Goal: Task Accomplishment & Management: Manage account settings

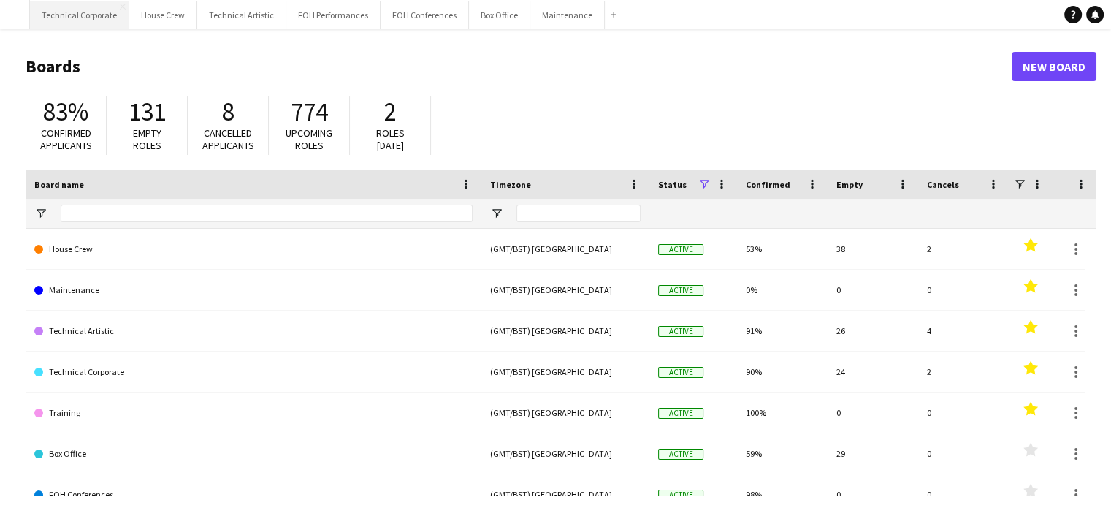
click at [75, 19] on button "Technical Corporate Close" at bounding box center [79, 15] width 99 height 28
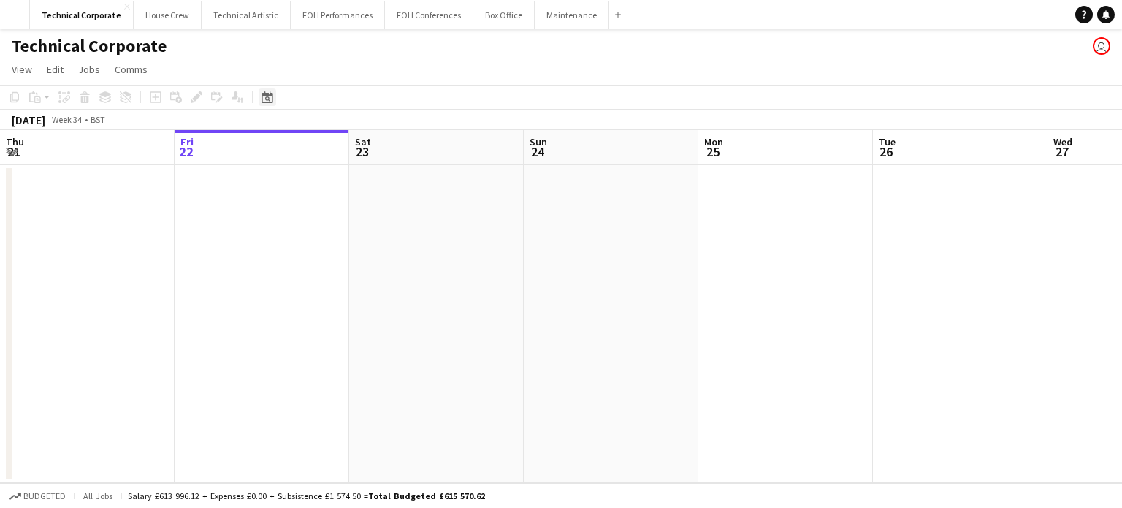
click at [263, 99] on icon "Date picker" at bounding box center [268, 97] width 12 height 12
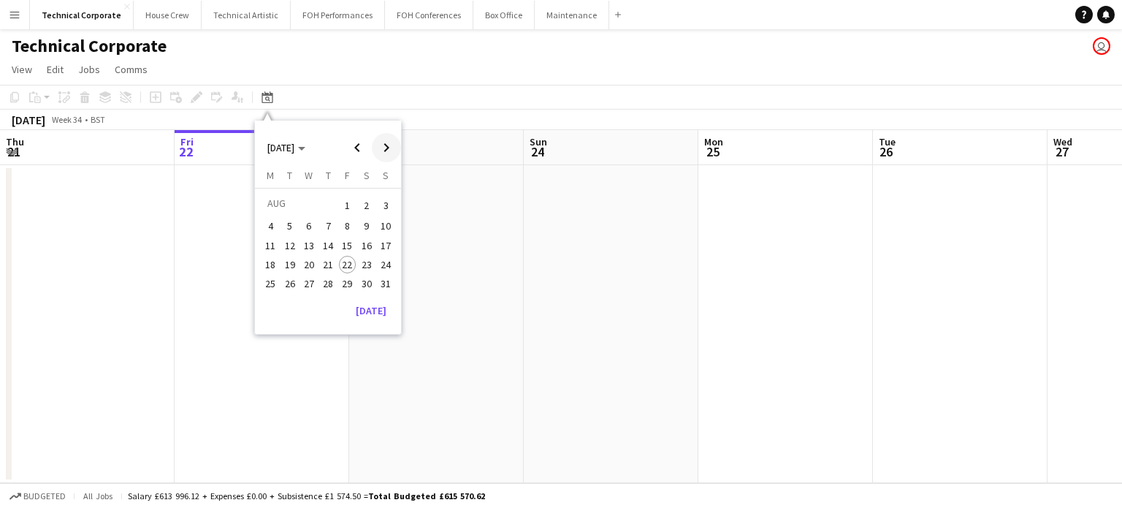
click at [389, 137] on span "Next month" at bounding box center [386, 147] width 29 height 29
click at [302, 218] on span "3" at bounding box center [309, 223] width 18 height 18
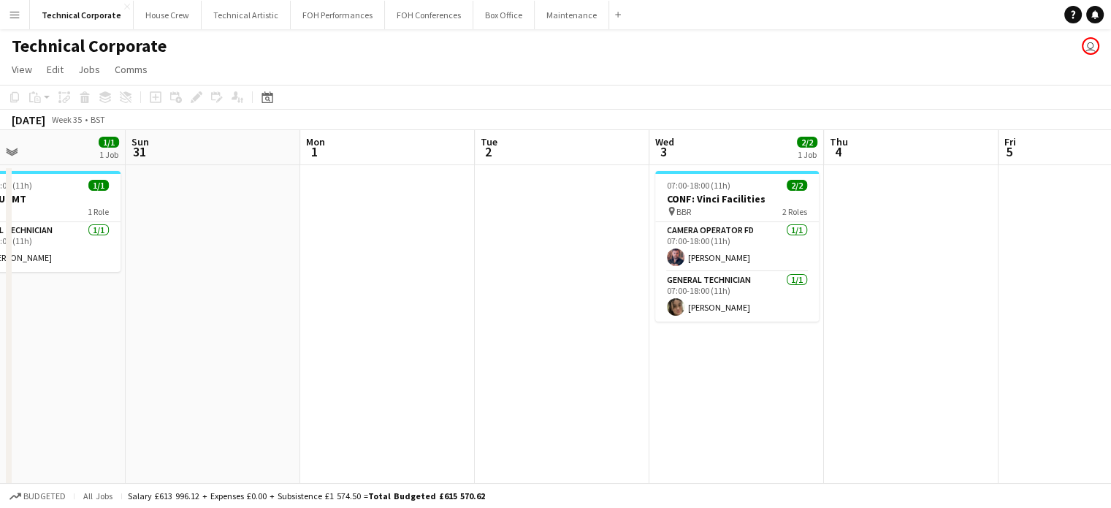
scroll to position [0, 614]
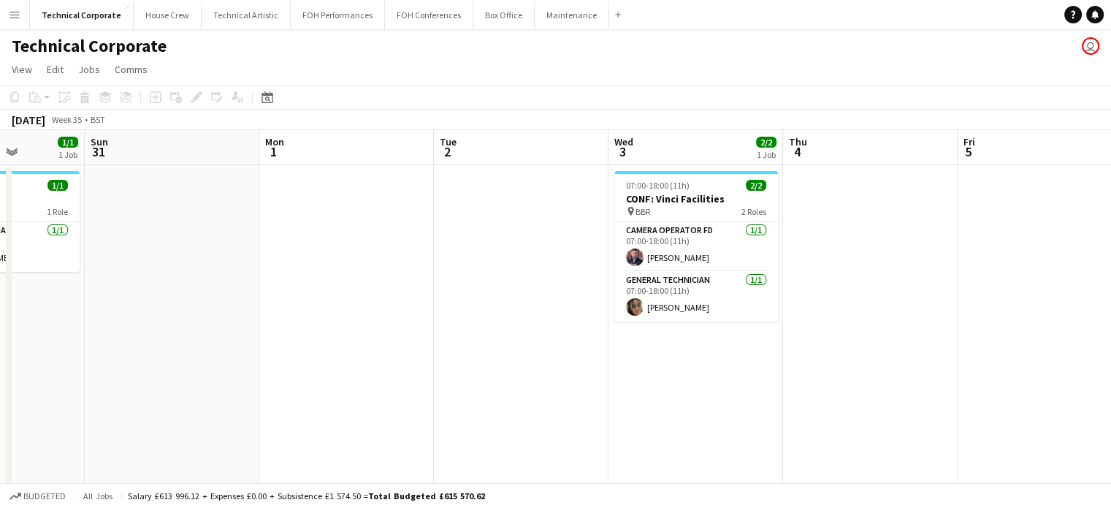
drag, startPoint x: 302, startPoint y: 218, endPoint x: 539, endPoint y: 288, distance: 247.4
click at [539, 288] on app-calendar-viewport "Wed 27 Thu 28 Fri 29 Sat 30 1/1 1 Job Sun 31 Mon 1 Tue 2 Wed 3 2/2 1 Job Thu 4 …" at bounding box center [555, 498] width 1111 height 736
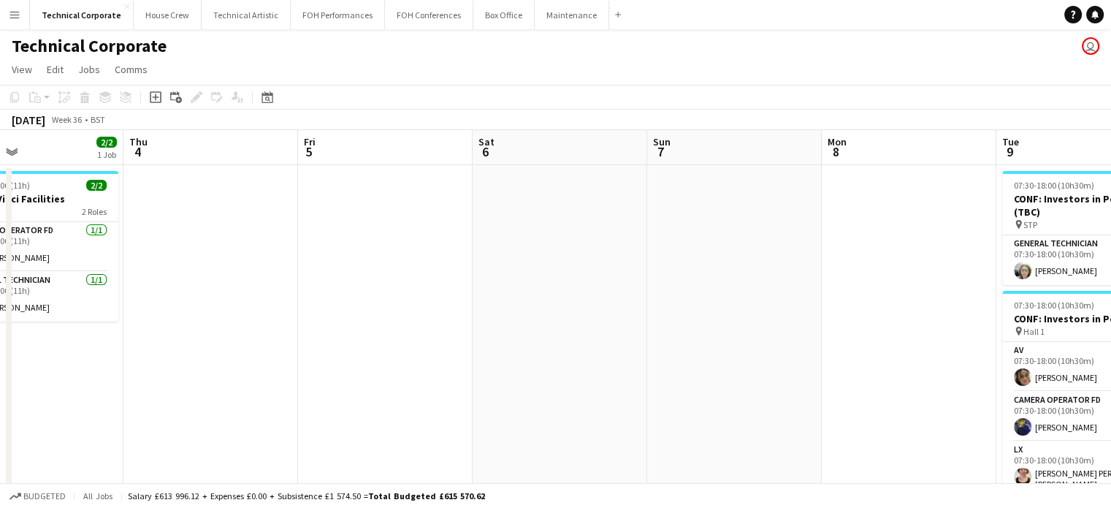
drag, startPoint x: 924, startPoint y: 327, endPoint x: 264, endPoint y: 316, distance: 659.9
click at [264, 316] on app-calendar-viewport "Sun 31 Mon 1 Tue 2 Wed 3 2/2 1 Job Thu 4 Fri 5 Sat 6 Sun 7 Mon 8 Tue 9 12/12 4 …" at bounding box center [555, 498] width 1111 height 736
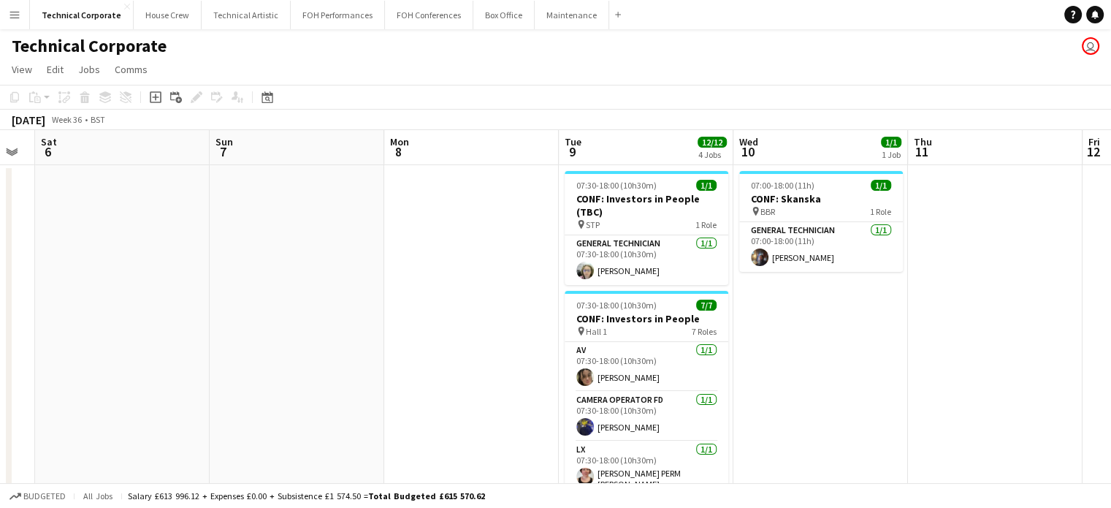
scroll to position [0, 666]
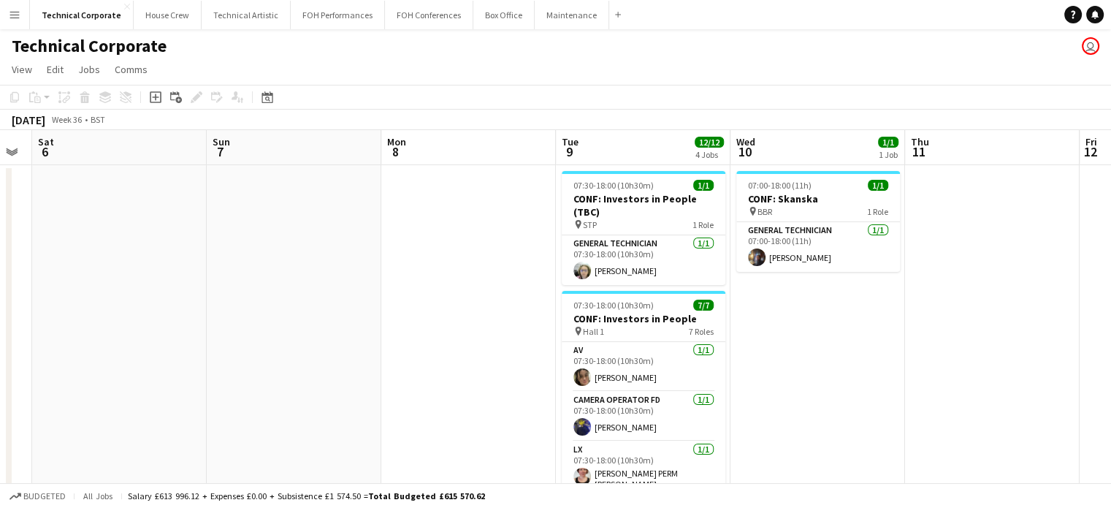
drag, startPoint x: 762, startPoint y: 312, endPoint x: 322, endPoint y: 302, distance: 440.0
click at [322, 302] on app-calendar-viewport "Tue 2 Wed 3 2/2 1 Job Thu 4 Fri 5 Sat 6 Sun 7 Mon 8 Tue 9 12/12 4 Jobs Wed 10 1…" at bounding box center [555, 498] width 1111 height 736
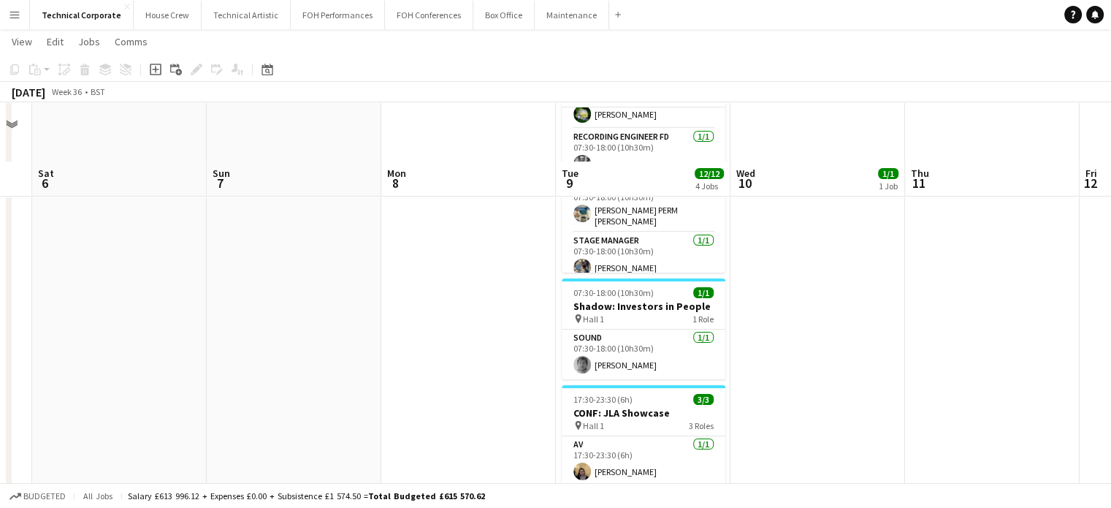
scroll to position [146, 0]
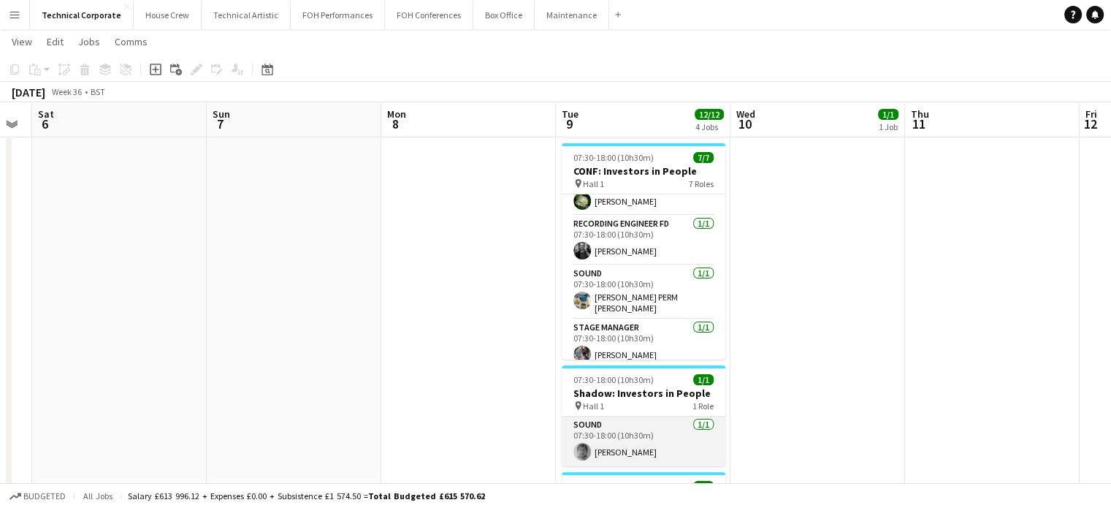
click at [577, 455] on app-user-avatar at bounding box center [583, 452] width 18 height 18
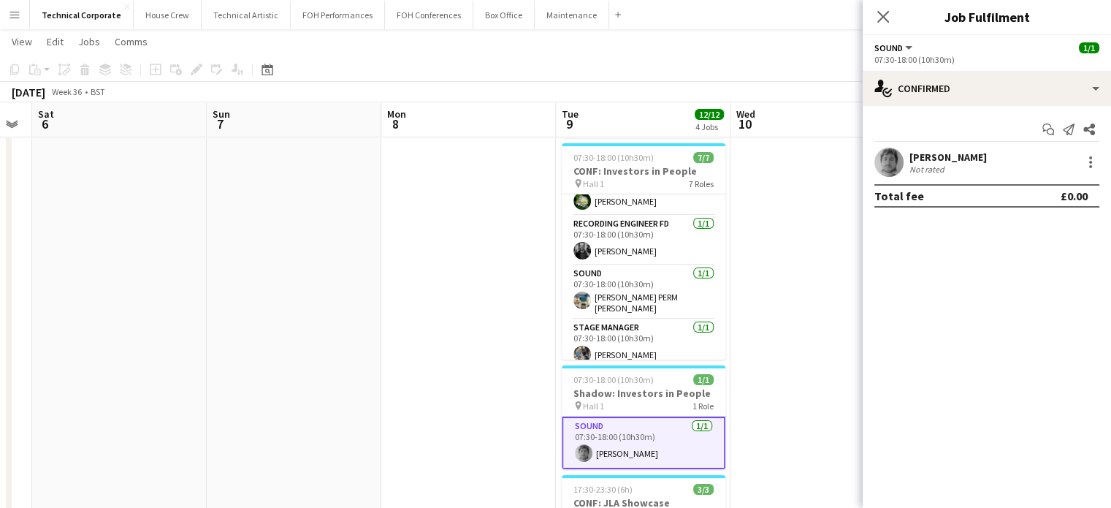
click at [889, 163] on app-user-avatar at bounding box center [889, 162] width 29 height 29
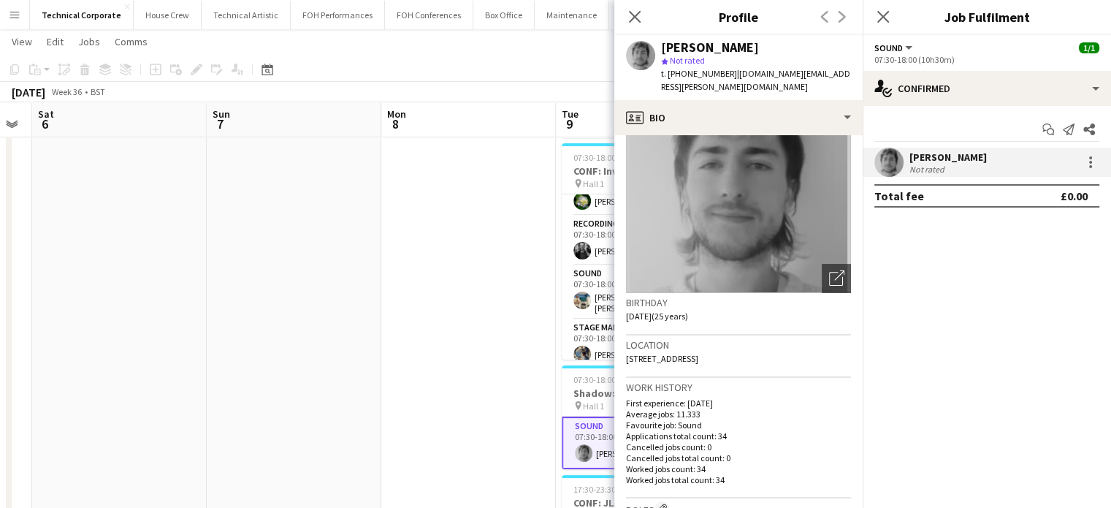
scroll to position [0, 0]
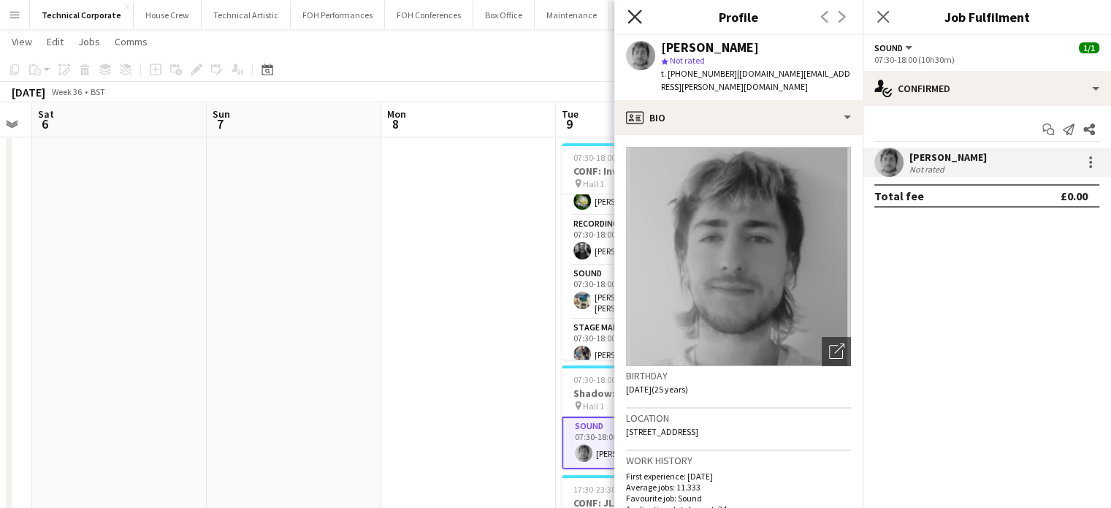
click at [628, 10] on icon at bounding box center [635, 16] width 14 height 14
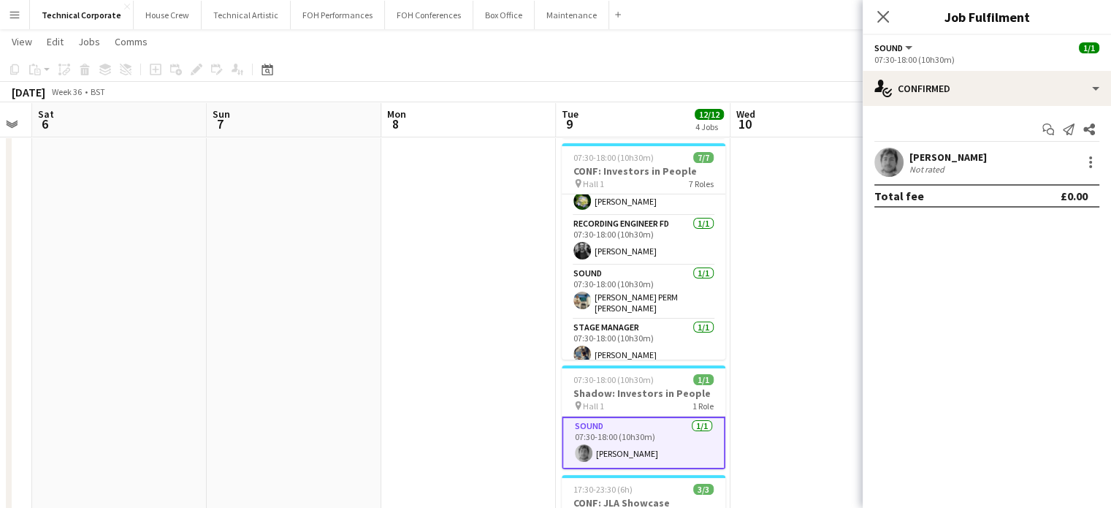
click at [886, 17] on icon "Close pop-in" at bounding box center [884, 17] width 12 height 12
